Goal: Information Seeking & Learning: Learn about a topic

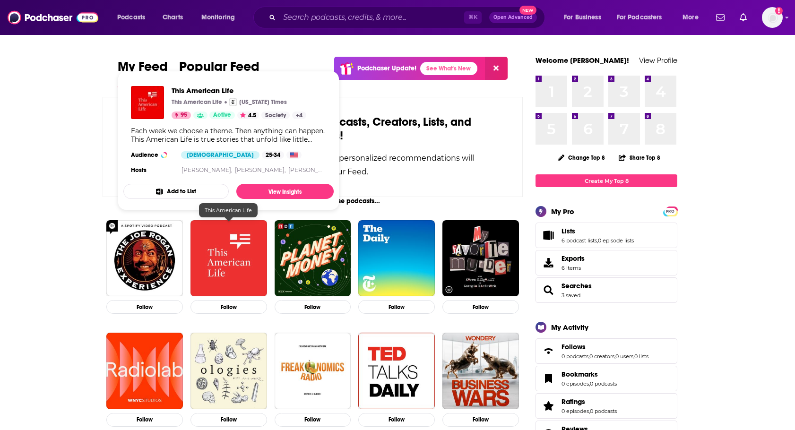
click at [228, 267] on img "This American Life" at bounding box center [228, 258] width 77 height 77
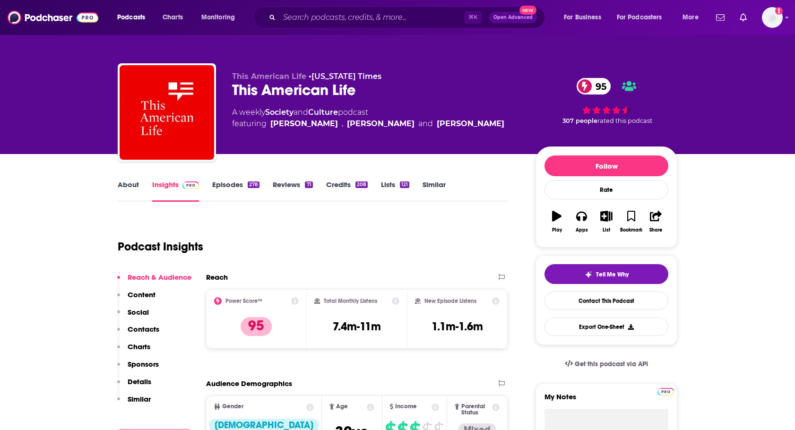
click at [130, 184] on link "About" at bounding box center [128, 191] width 21 height 22
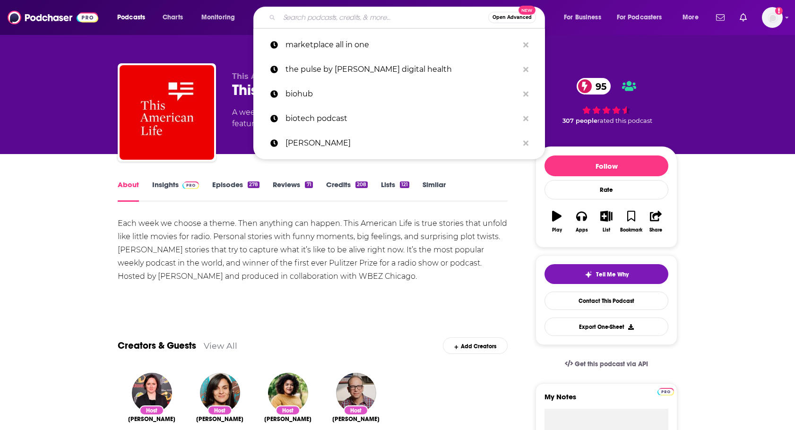
click at [303, 16] on input "Search podcasts, credits, & more..." at bounding box center [383, 17] width 209 height 15
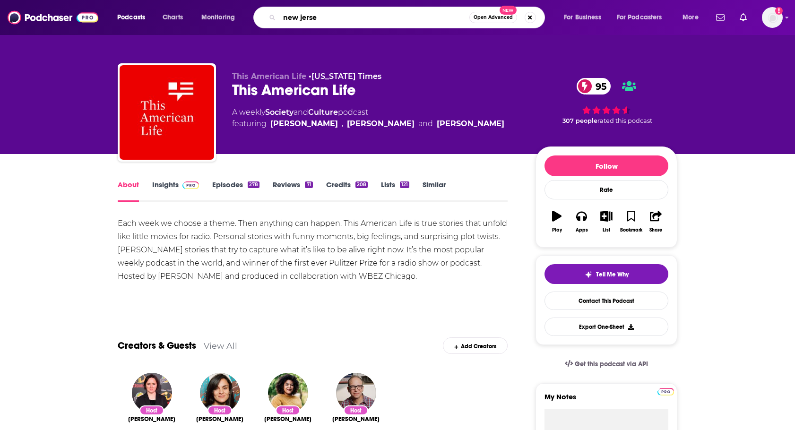
type input "[US_STATE]"
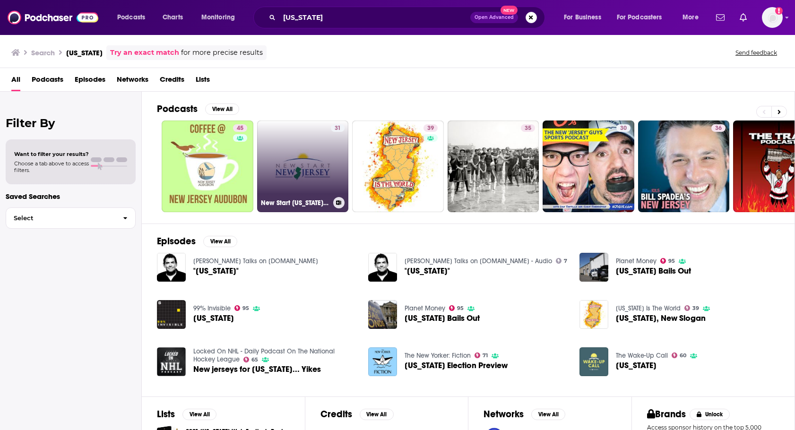
click at [307, 167] on link "31 New Start [US_STATE] Podcast" at bounding box center [303, 167] width 92 height 92
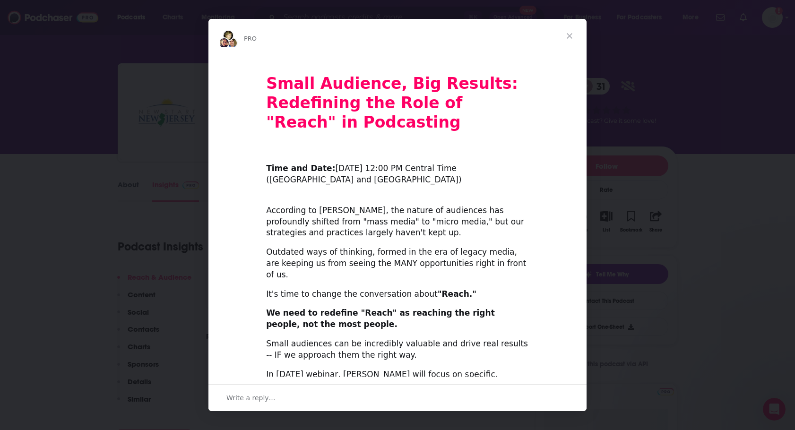
click at [438, 219] on div "According to [PERSON_NAME], the nature of audiences has profoundly shifted from…" at bounding box center [397, 216] width 263 height 45
click at [409, 247] on div "Outdated ways of thinking, formed in the era of legacy media, are keeping us fr…" at bounding box center [397, 264] width 263 height 34
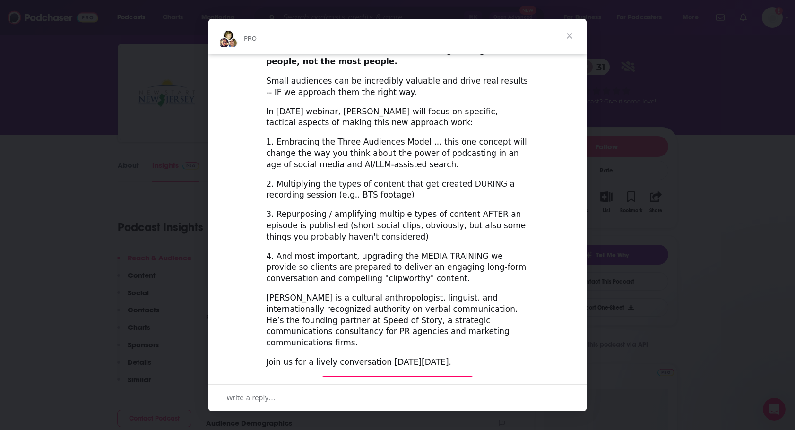
scroll to position [38, 0]
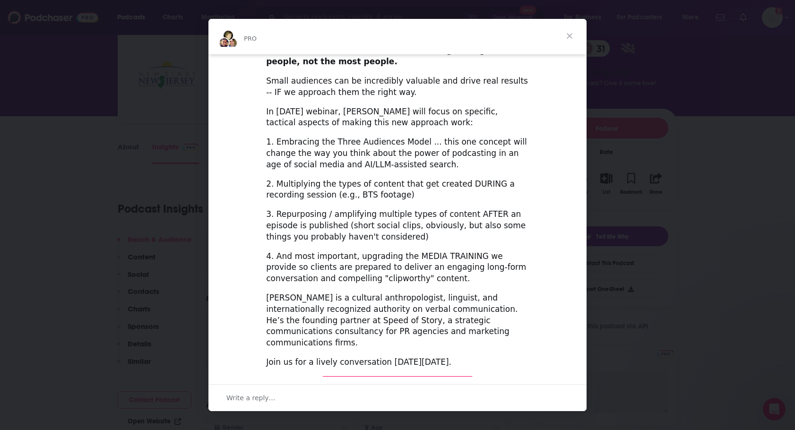
click at [396, 381] on span "Register Here (It's Free!)" at bounding box center [397, 385] width 113 height 9
